Goal: Task Accomplishment & Management: Manage account settings

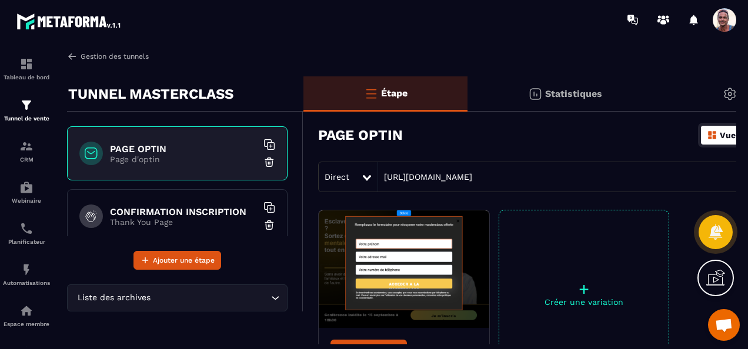
click at [70, 54] on img at bounding box center [72, 56] width 11 height 11
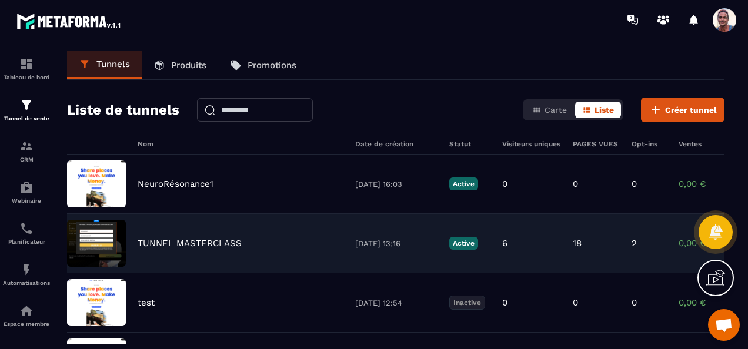
click at [215, 243] on p "TUNNEL MASTERCLASS" at bounding box center [190, 243] width 104 height 11
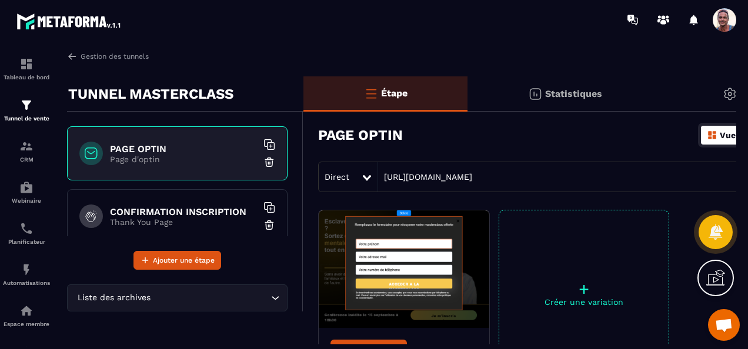
click at [213, 92] on p "TUNNEL MASTERCLASS" at bounding box center [150, 94] width 165 height 24
click at [242, 94] on div "TUNNEL MASTERCLASS" at bounding box center [185, 93] width 236 height 35
click at [232, 91] on p "TUNNEL MASTERCLASS" at bounding box center [150, 94] width 165 height 24
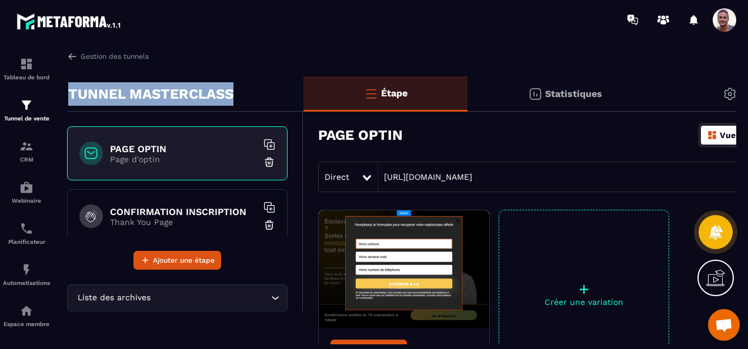
drag, startPoint x: 232, startPoint y: 91, endPoint x: 118, endPoint y: 81, distance: 114.5
click at [118, 81] on div "TUNNEL MASTERCLASS" at bounding box center [185, 93] width 236 height 35
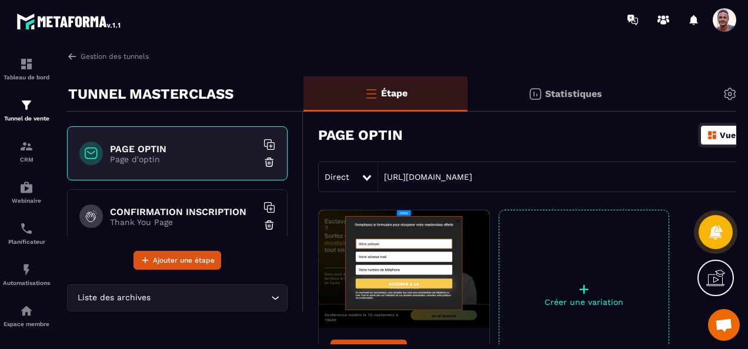
click at [727, 86] on div "Paramètre" at bounding box center [755, 93] width 186 height 35
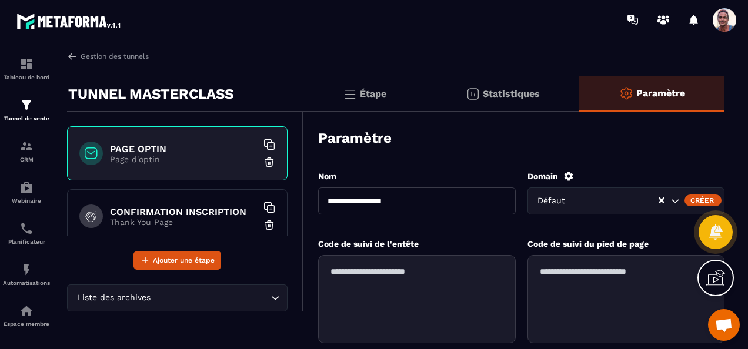
click at [378, 201] on input "**********" at bounding box center [417, 201] width 198 height 27
drag, startPoint x: 440, startPoint y: 203, endPoint x: 274, endPoint y: 189, distance: 166.4
click at [222, 171] on div "**********" at bounding box center [396, 335] width 658 height 518
paste input "**********"
type input "**********"
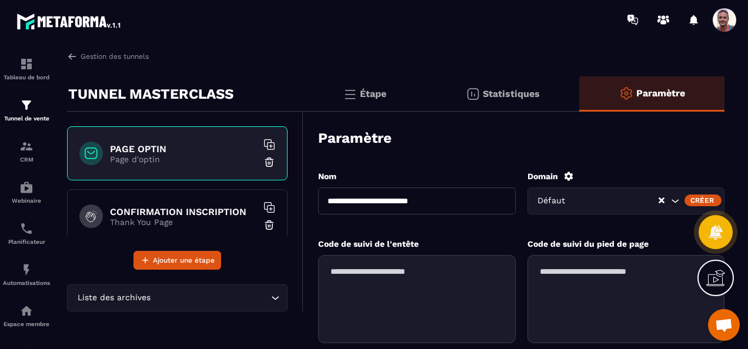
click at [695, 198] on div "Créer" at bounding box center [703, 201] width 37 height 12
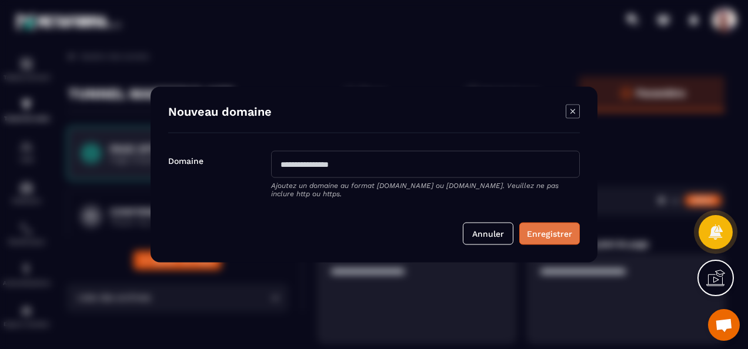
click at [546, 236] on button "Enregistrer" at bounding box center [549, 234] width 61 height 22
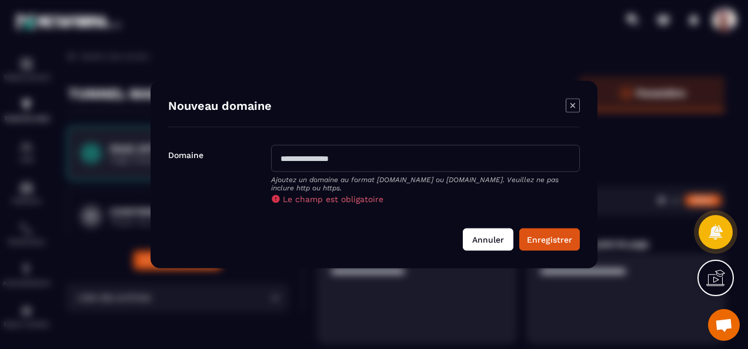
click at [484, 238] on button "Annuler" at bounding box center [488, 240] width 51 height 22
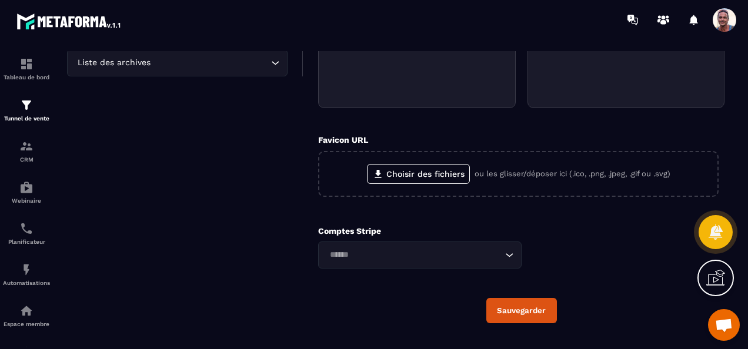
scroll to position [261, 0]
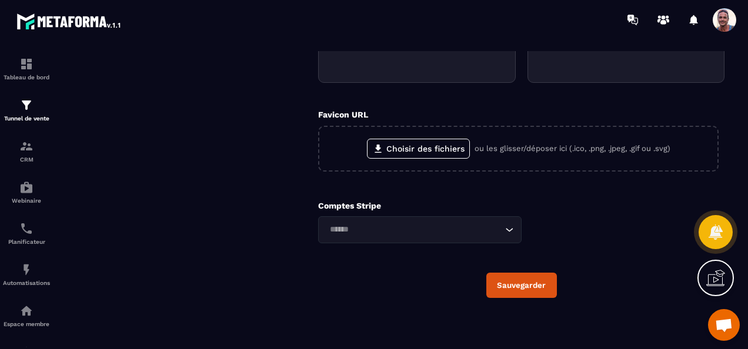
click at [496, 281] on button "Sauvegarder" at bounding box center [521, 285] width 71 height 25
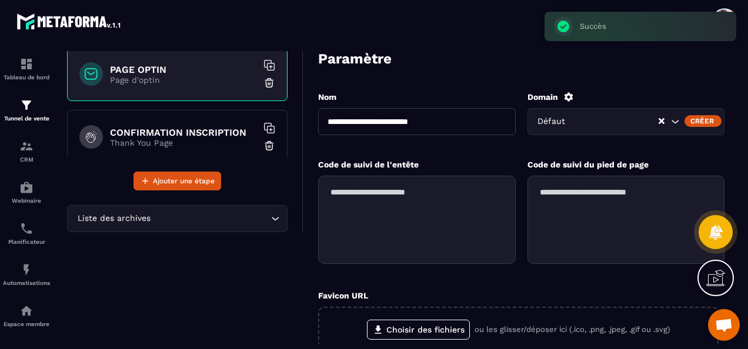
scroll to position [0, 0]
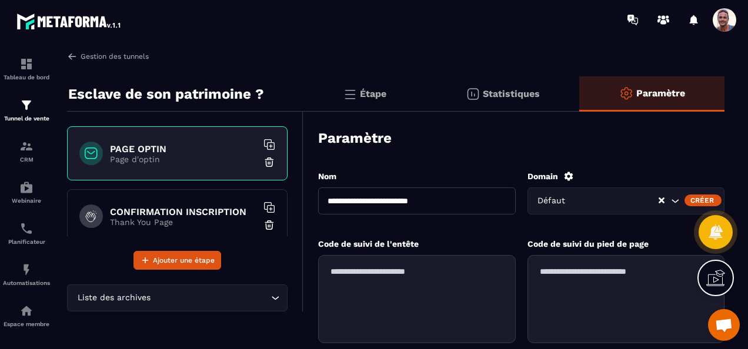
click at [73, 55] on img at bounding box center [72, 56] width 11 height 11
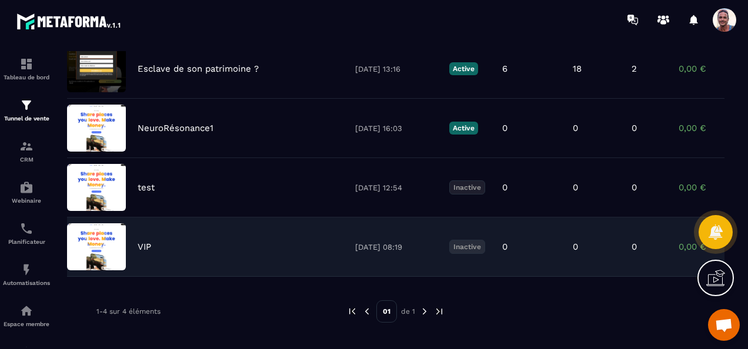
scroll to position [129, 0]
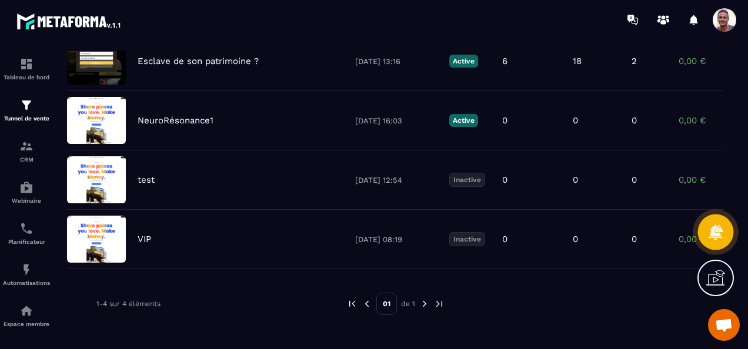
click at [713, 231] on icon at bounding box center [715, 232] width 15 height 16
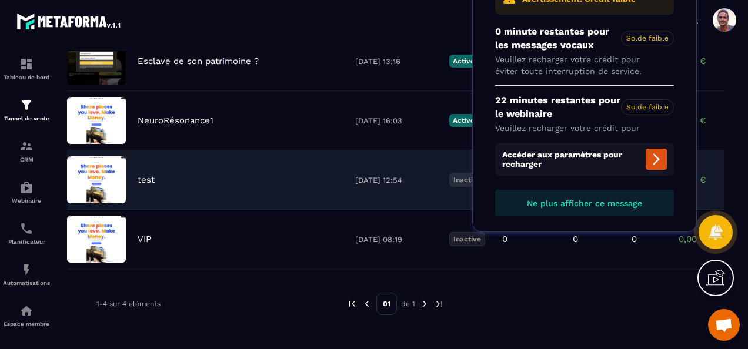
click at [417, 210] on div "test [DATE] 12:54 Inactive 0 0 0 0,00 € 0" at bounding box center [396, 239] width 658 height 59
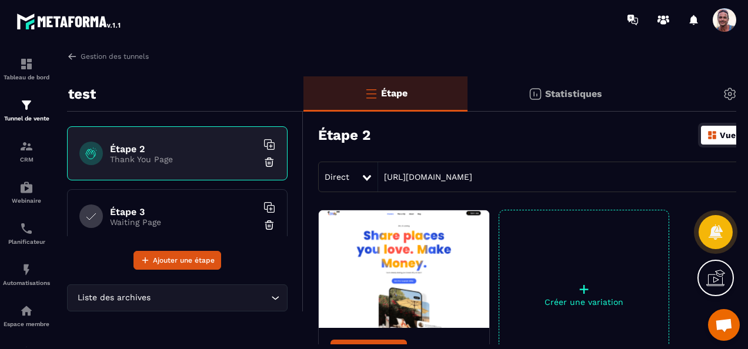
click at [721, 324] on span "Ouvrir le chat" at bounding box center [724, 326] width 19 height 15
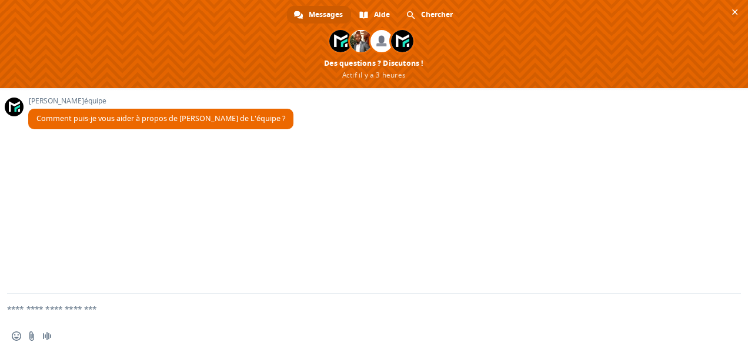
click at [324, 278] on div "[PERSON_NAME] de L'équipe Comment puis-je vous aider à propos de [PERSON_NAME] …" at bounding box center [374, 191] width 748 height 206
click at [47, 310] on textarea "Entrez votre message..." at bounding box center [360, 308] width 706 height 29
click at [44, 336] on span "Message audio" at bounding box center [46, 336] width 9 height 9
click at [47, 334] on span "Message audio" at bounding box center [46, 336] width 9 height 9
click at [51, 312] on textarea "Entrez votre message..." at bounding box center [360, 308] width 706 height 29
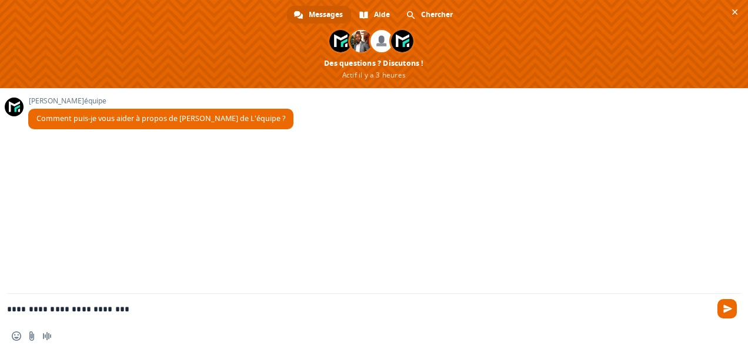
type textarea "**********"
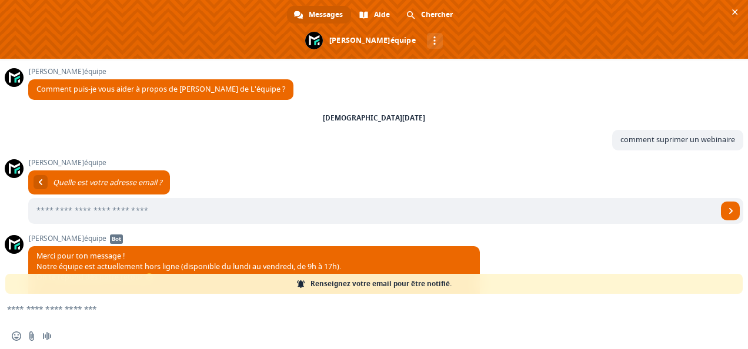
scroll to position [51, 0]
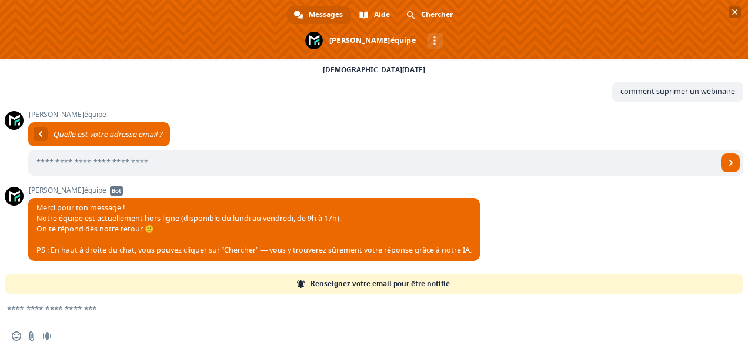
click at [439, 5] on span at bounding box center [374, 29] width 748 height 59
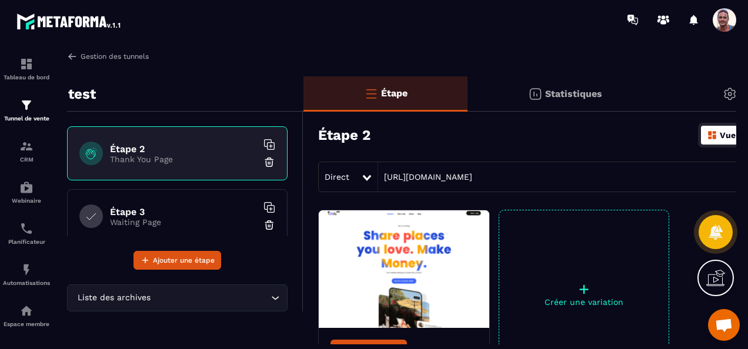
click at [71, 52] on img at bounding box center [72, 56] width 11 height 11
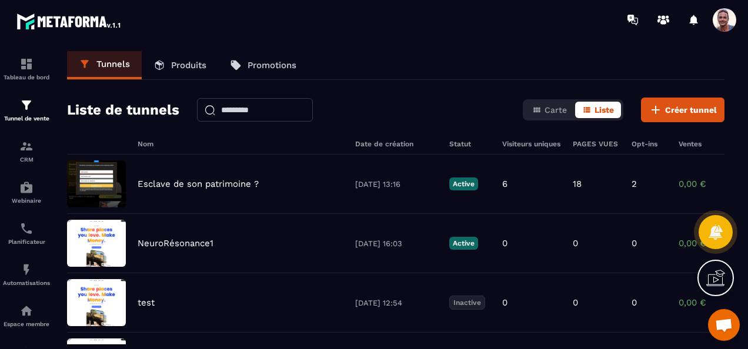
click at [179, 61] on p "Produits" at bounding box center [188, 65] width 35 height 11
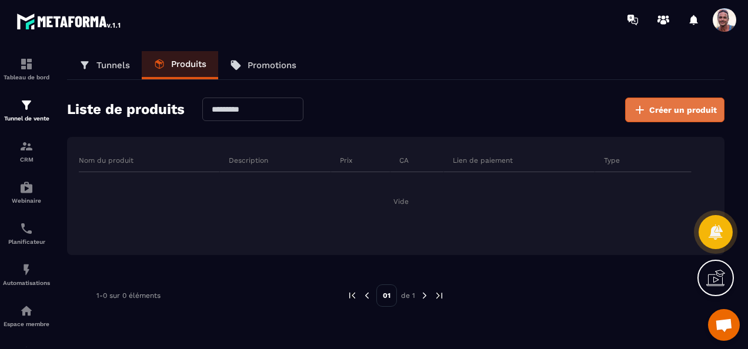
click at [654, 108] on span "Créer un produit" at bounding box center [683, 110] width 68 height 12
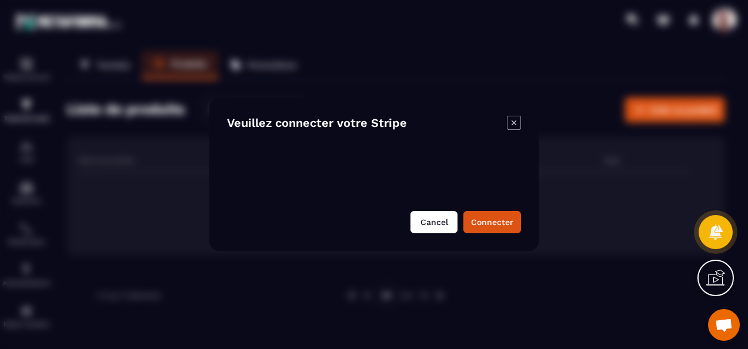
click at [437, 219] on button "Cancel" at bounding box center [434, 222] width 47 height 22
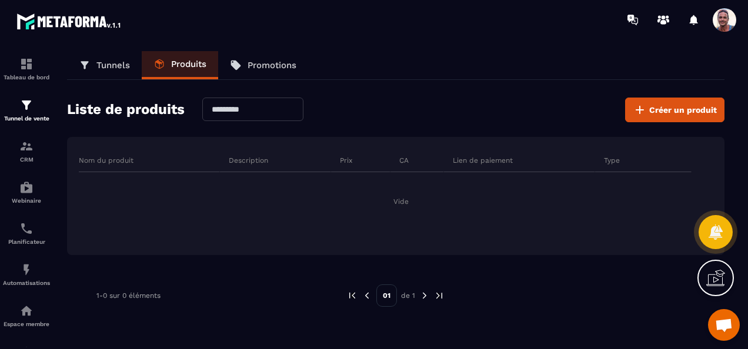
click at [114, 65] on p "Tunnels" at bounding box center [113, 65] width 34 height 11
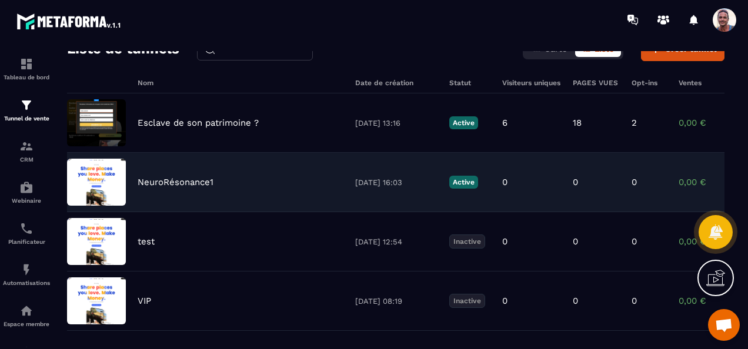
scroll to position [118, 0]
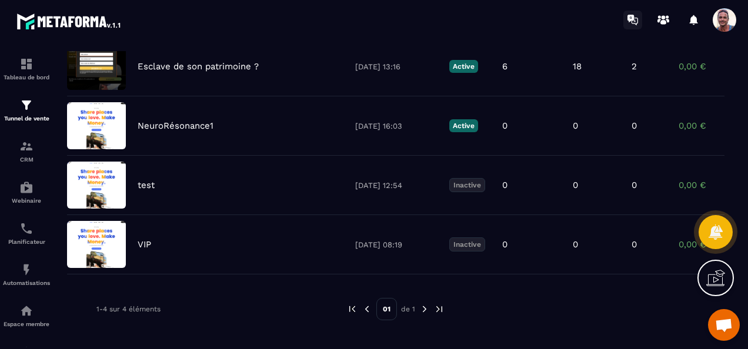
click at [633, 16] on icon at bounding box center [631, 19] width 6 height 8
